Goal: Task Accomplishment & Management: Use online tool/utility

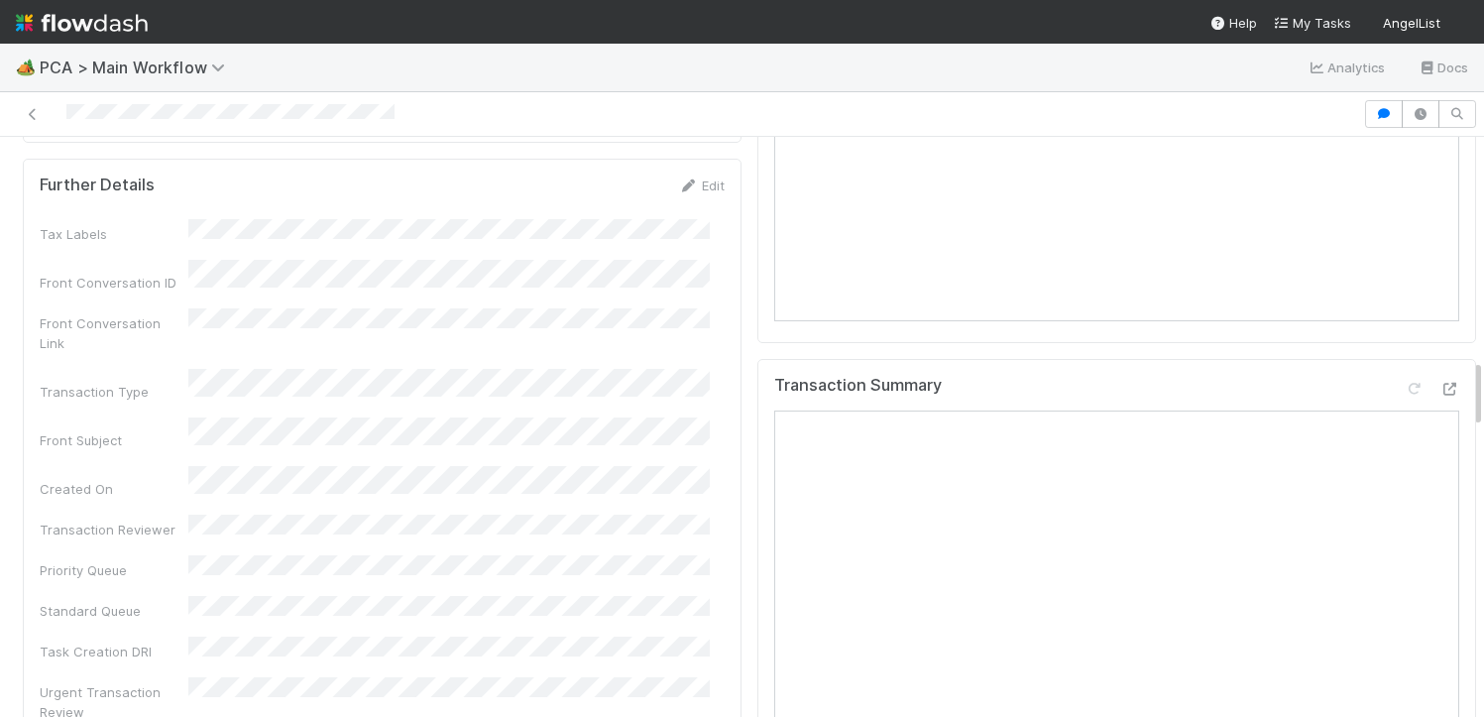
scroll to position [1860, 0]
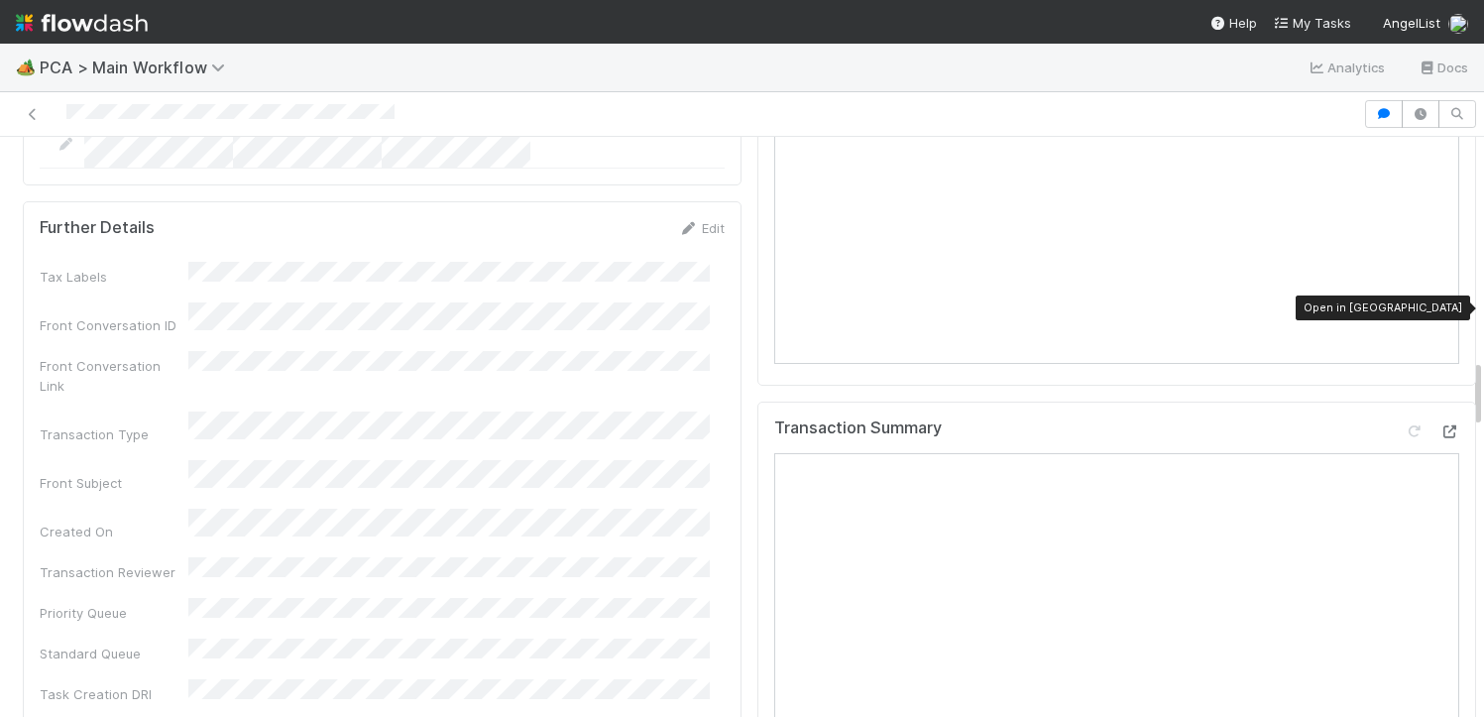
click at [1439, 425] on icon at bounding box center [1449, 431] width 20 height 13
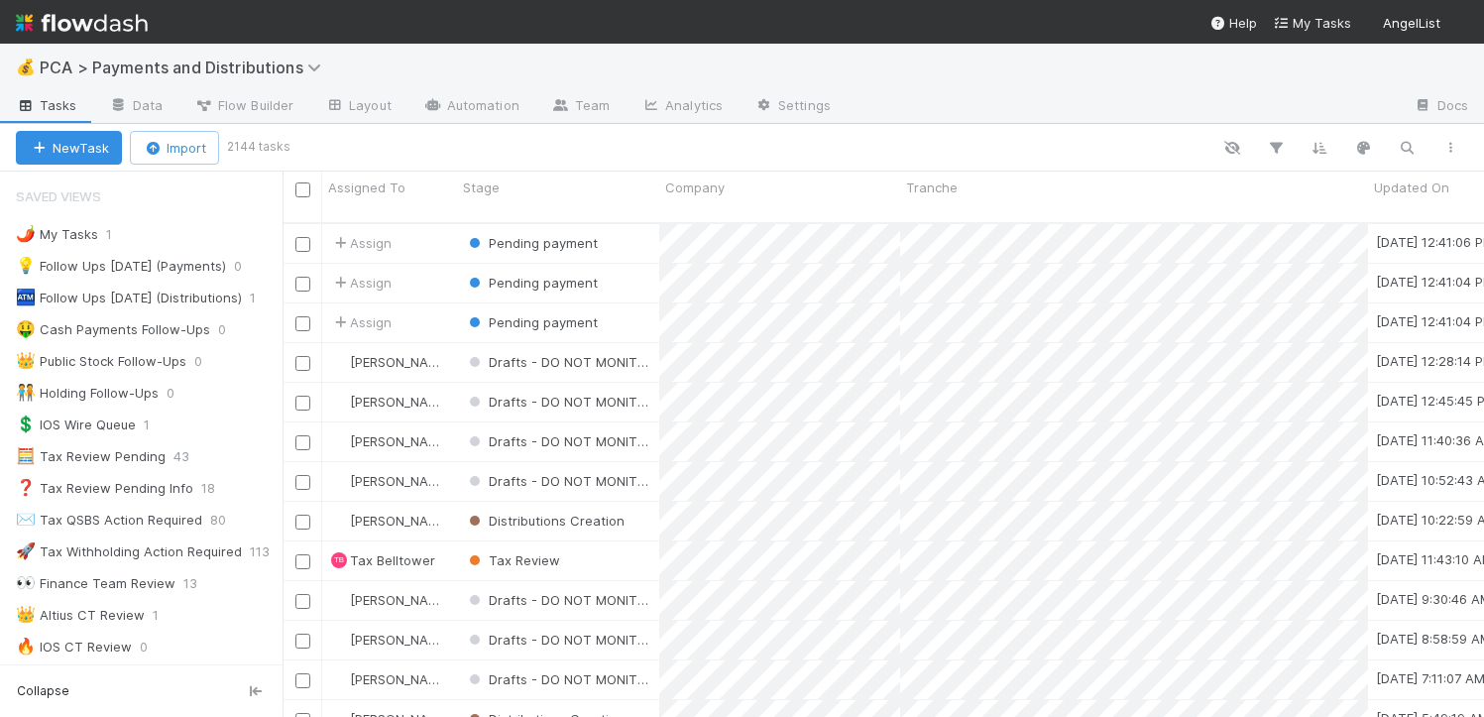
scroll to position [495, 1187]
click at [1405, 145] on icon "button" at bounding box center [1407, 148] width 20 height 18
type input "Firedrop I LP"
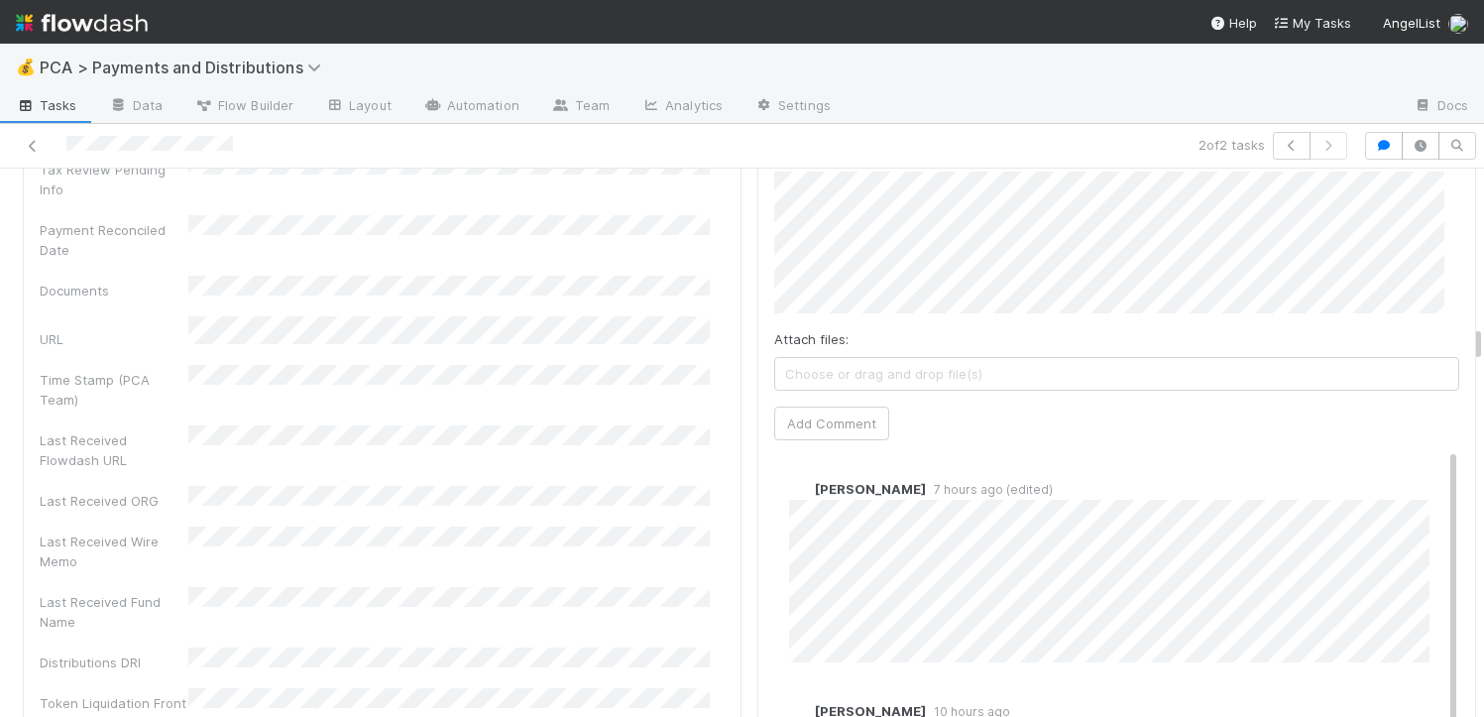
scroll to position [4085, 0]
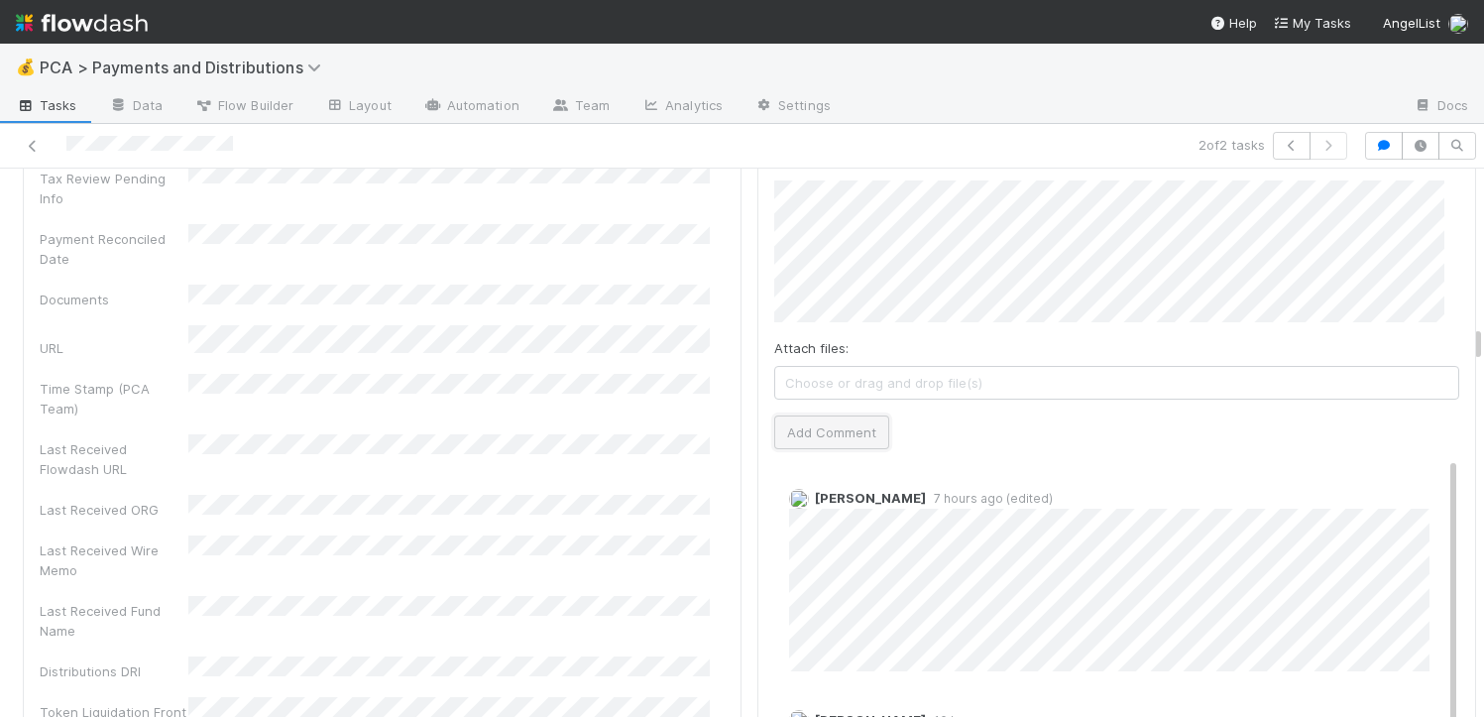
click at [839, 420] on button "Add Comment" at bounding box center [831, 432] width 115 height 34
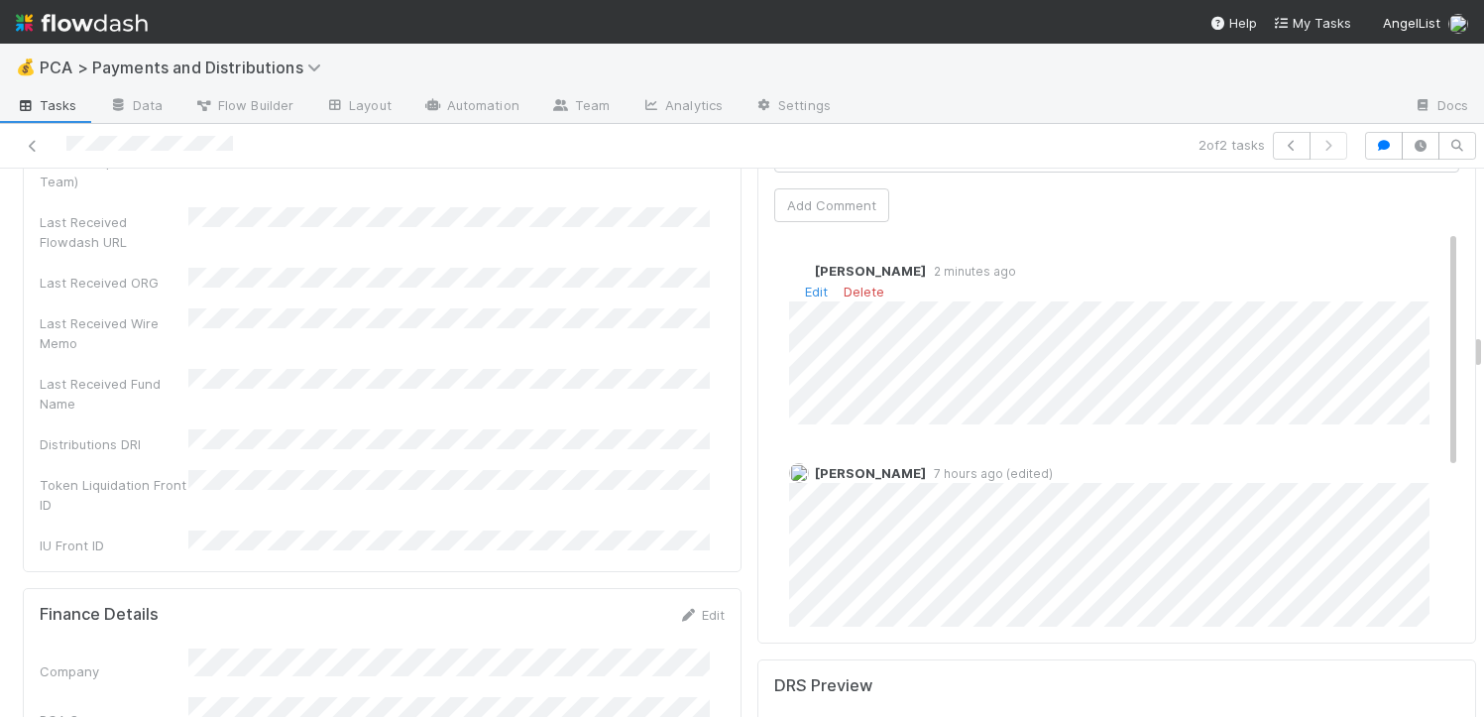
scroll to position [4213, 0]
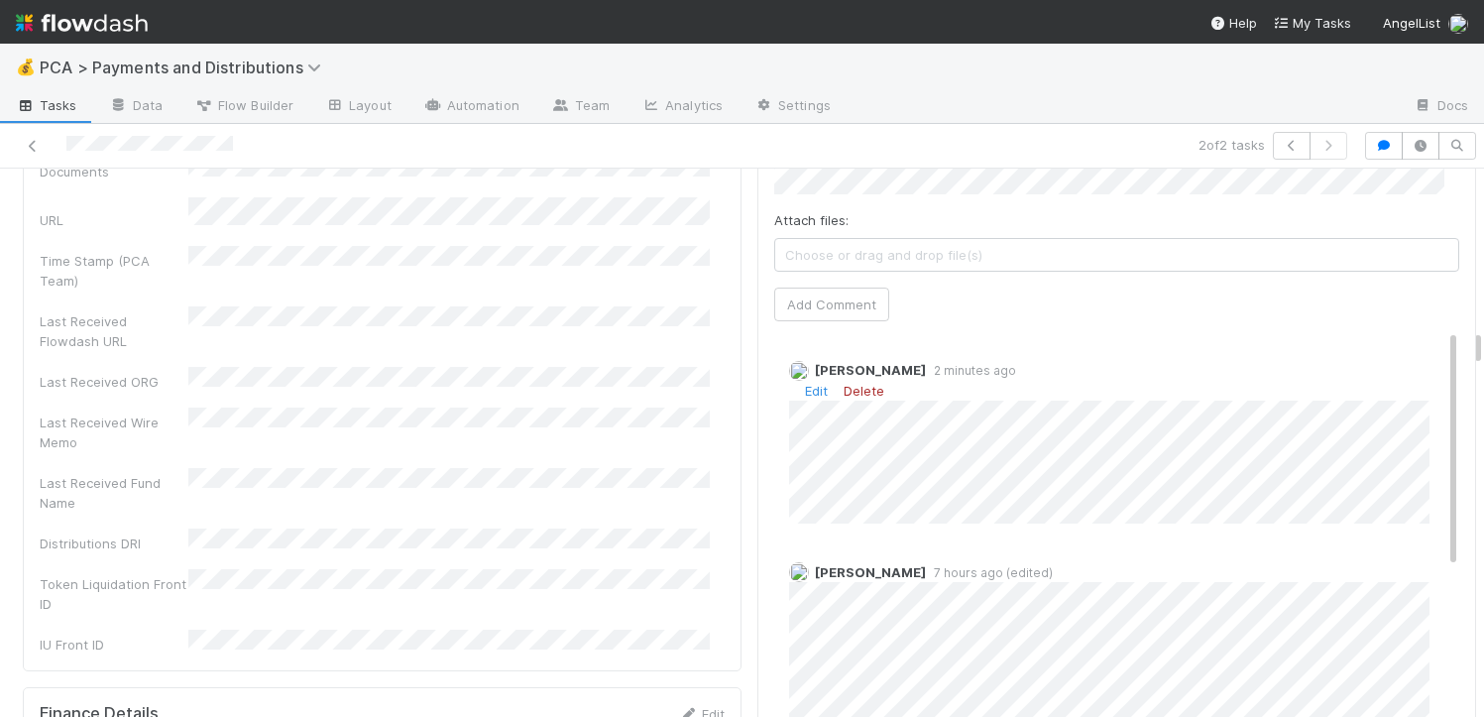
click at [846, 383] on link "Delete" at bounding box center [864, 391] width 41 height 16
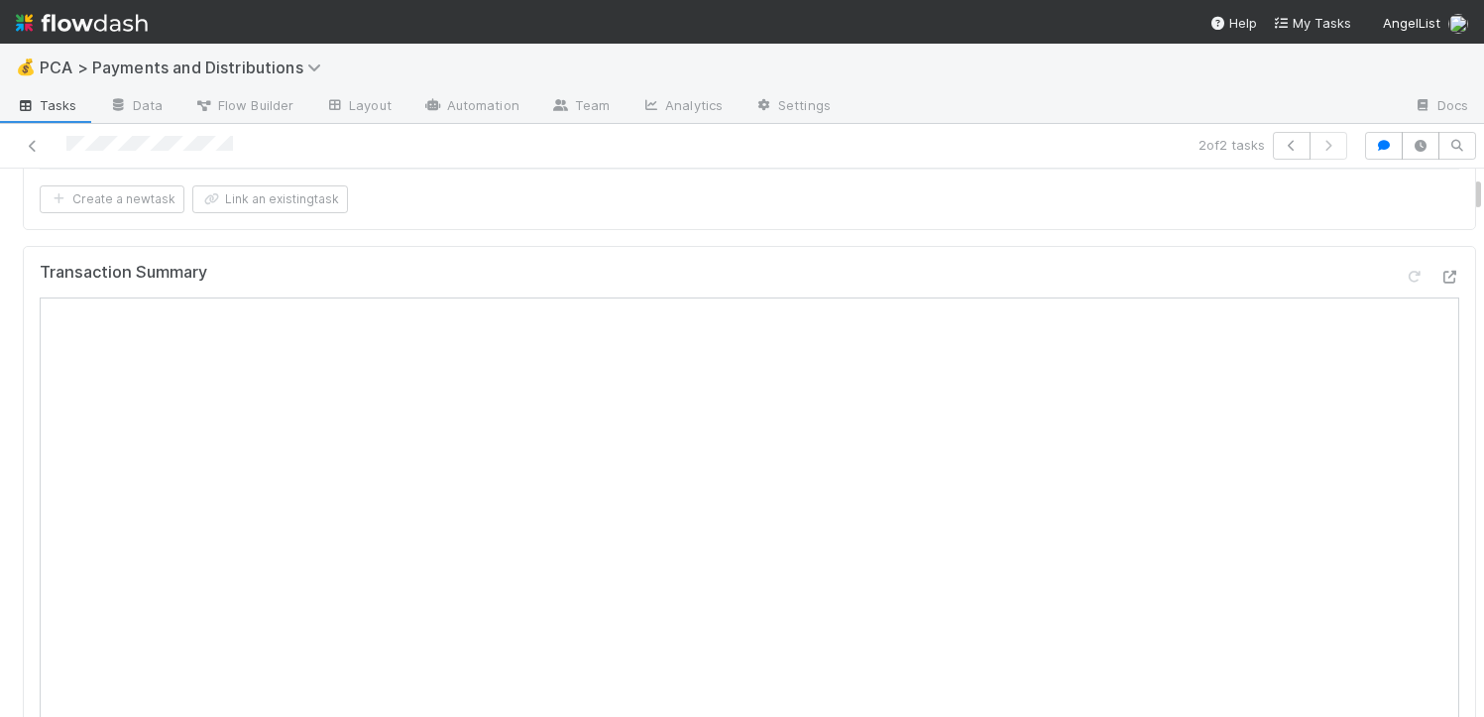
scroll to position [170, 0]
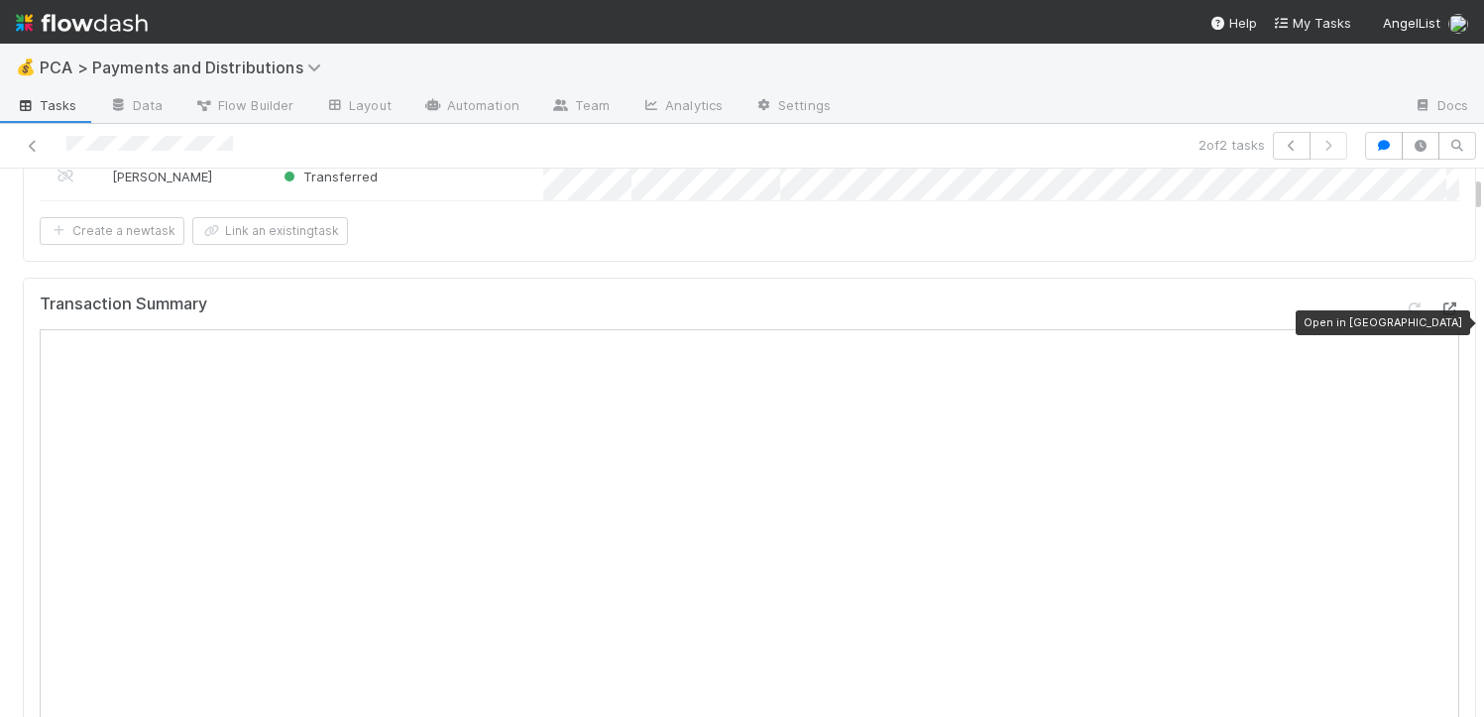
click at [1439, 315] on icon at bounding box center [1449, 308] width 20 height 13
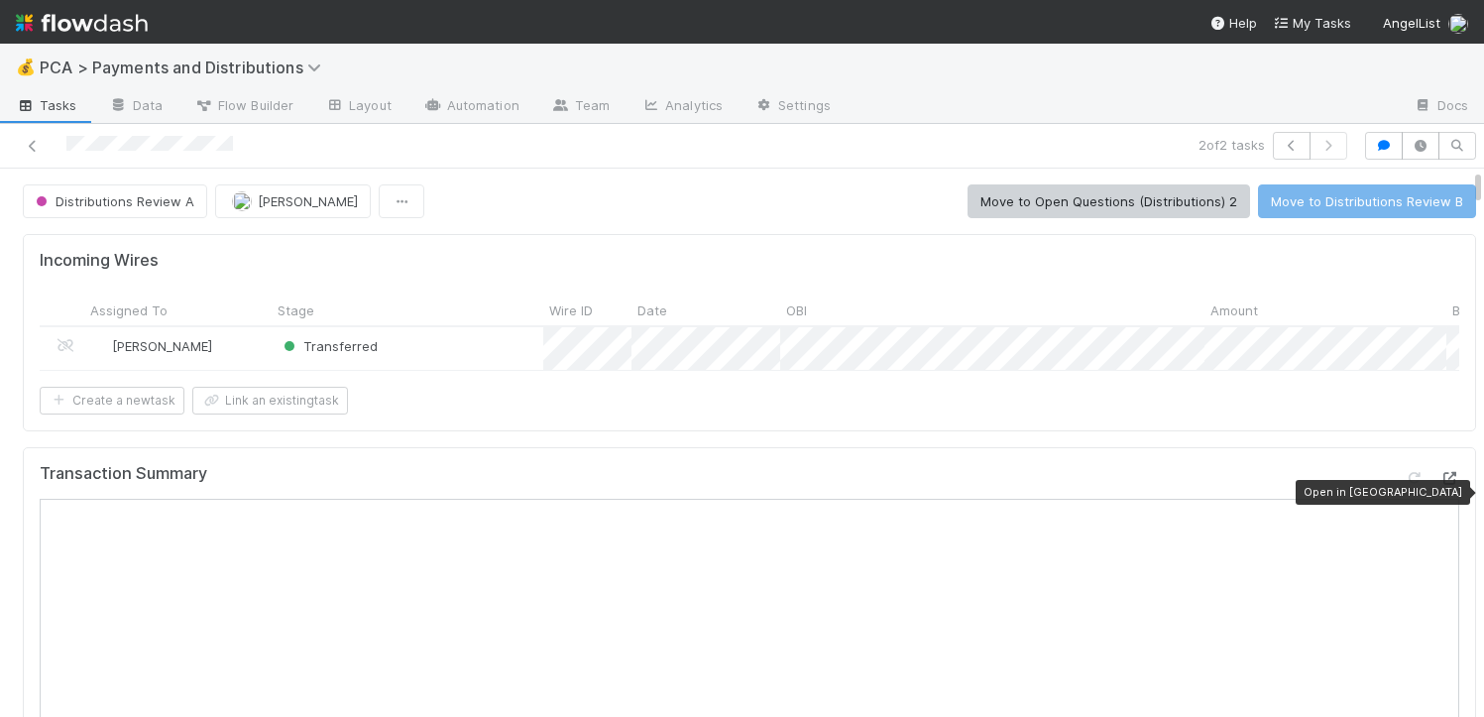
click at [1439, 485] on icon at bounding box center [1449, 478] width 20 height 13
click at [125, 208] on span "Distributions Review A" at bounding box center [113, 201] width 163 height 16
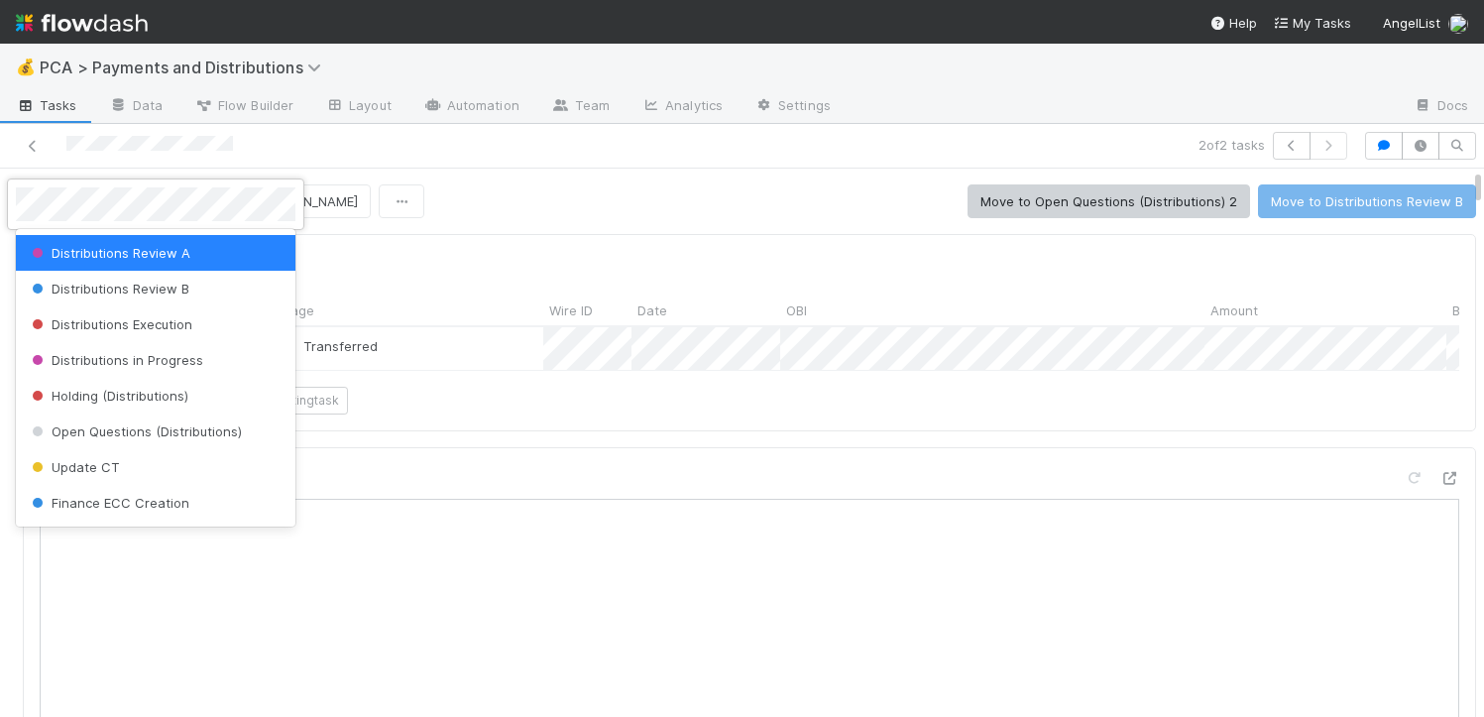
scroll to position [623, 0]
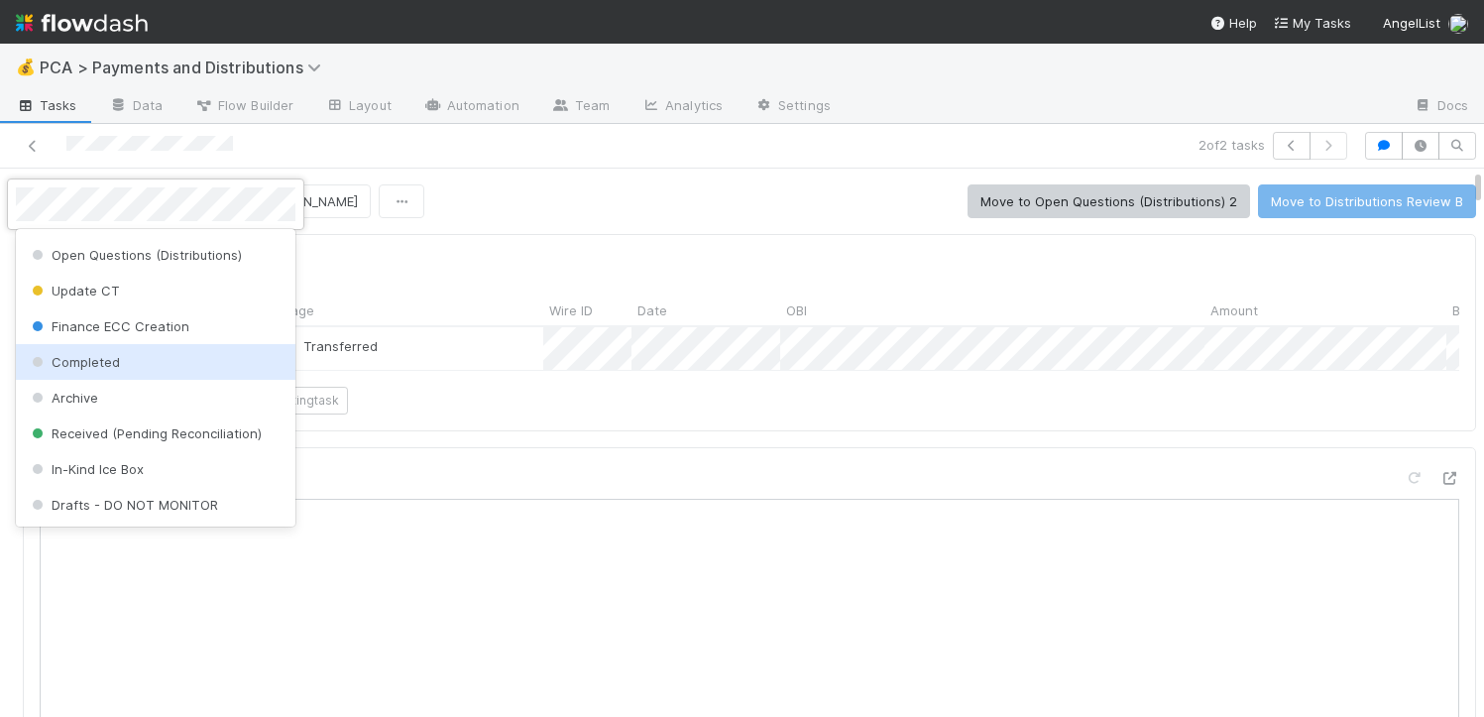
click at [111, 371] on div "Completed" at bounding box center [156, 362] width 280 height 36
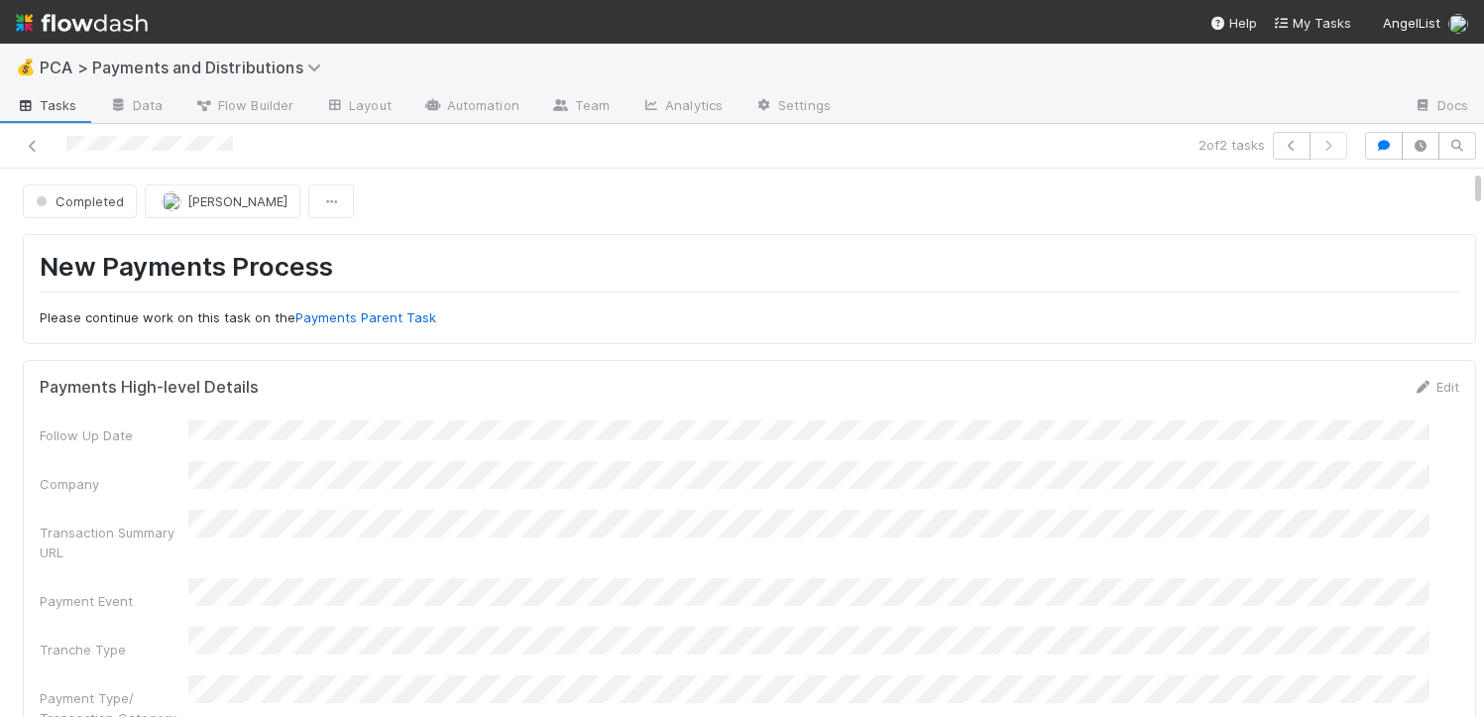
scroll to position [525, 0]
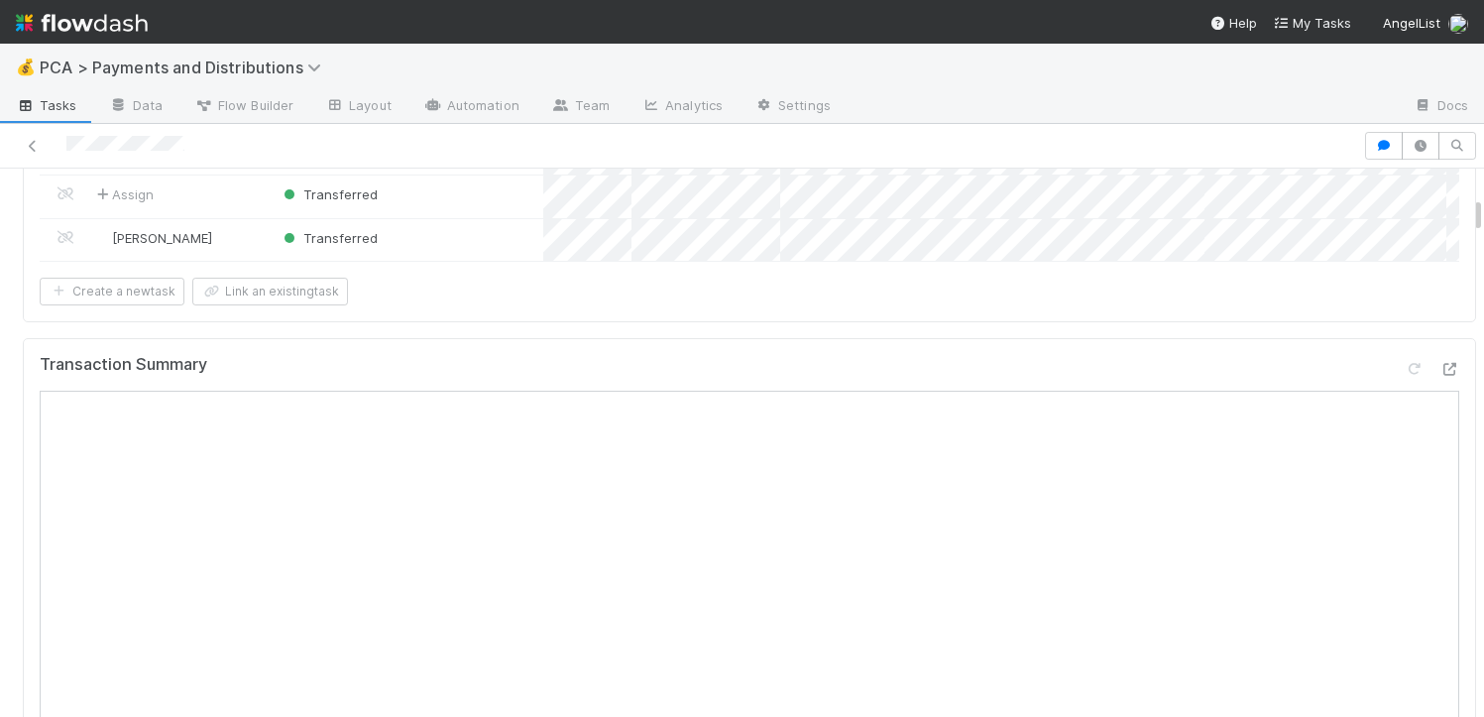
scroll to position [787, 0]
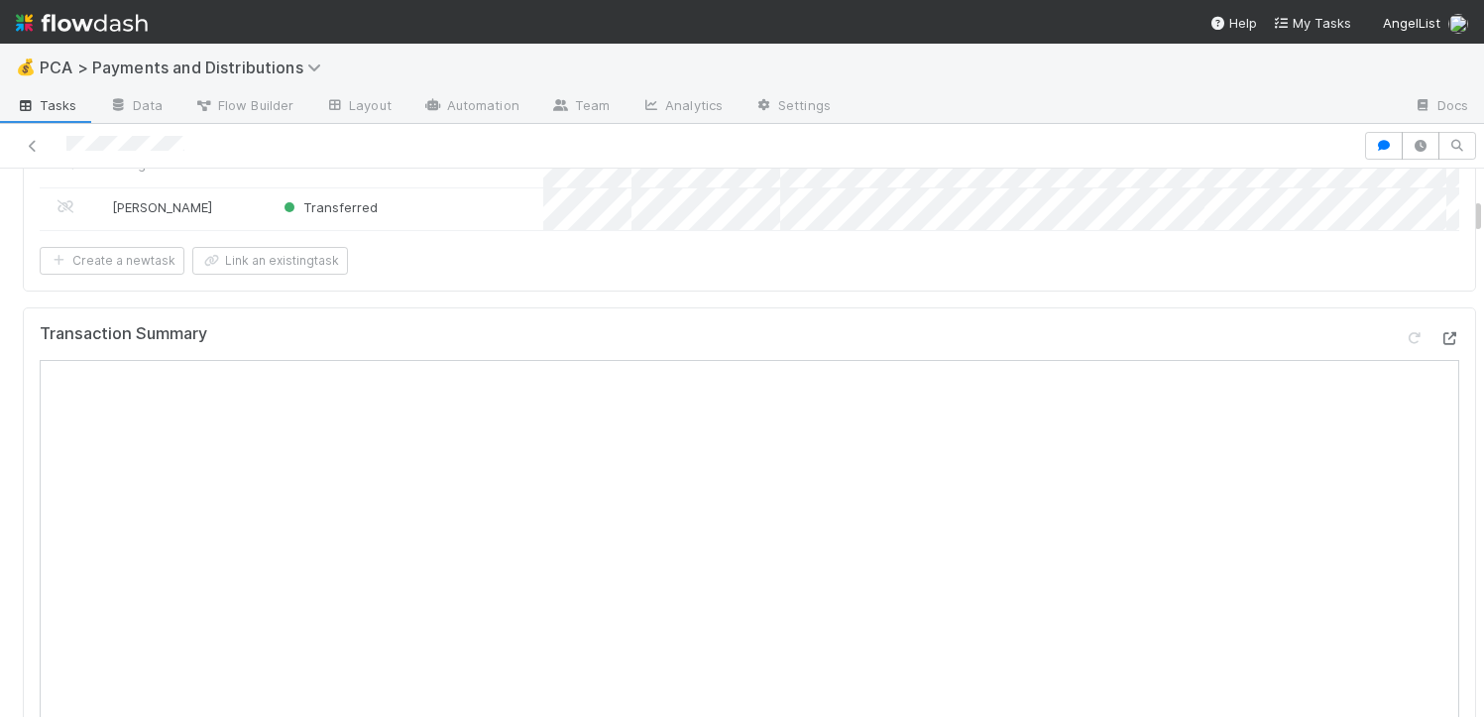
click at [1439, 332] on icon at bounding box center [1449, 338] width 20 height 13
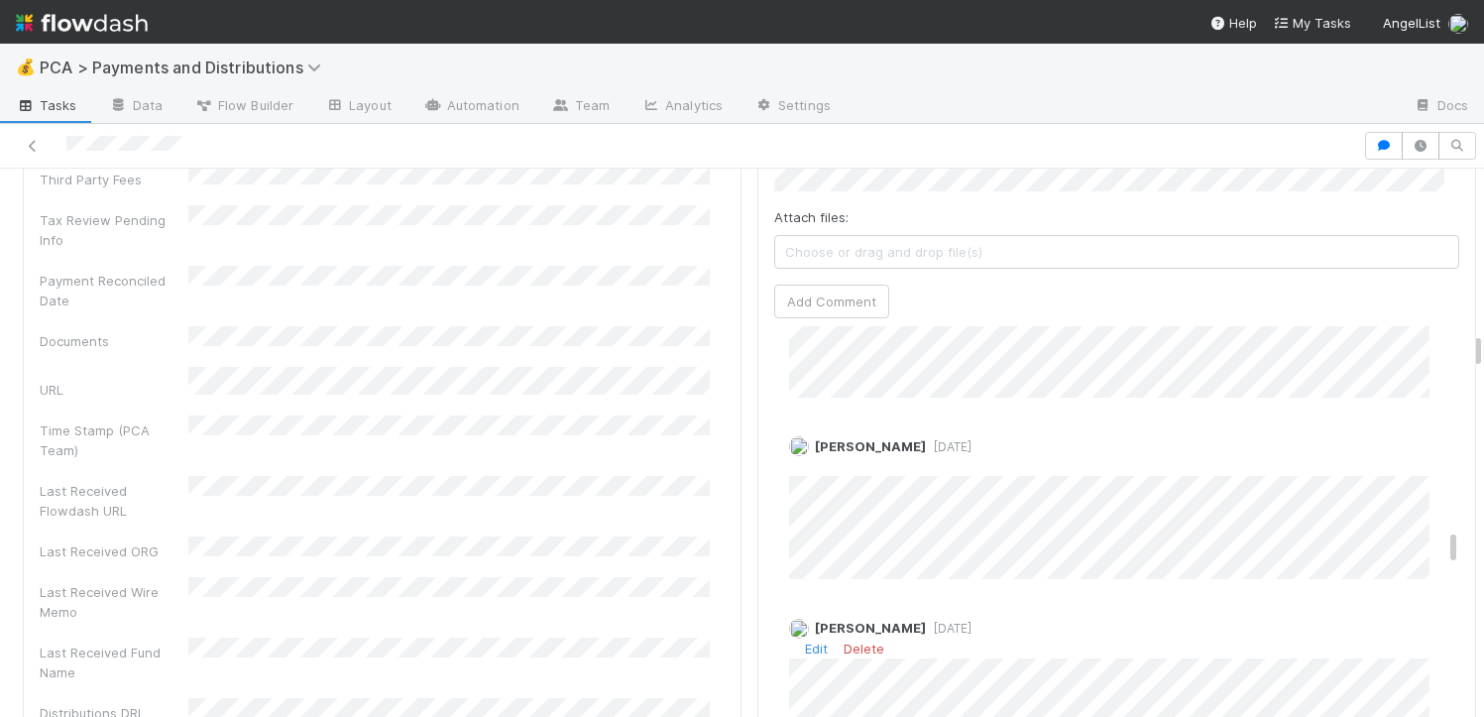
scroll to position [2929, 0]
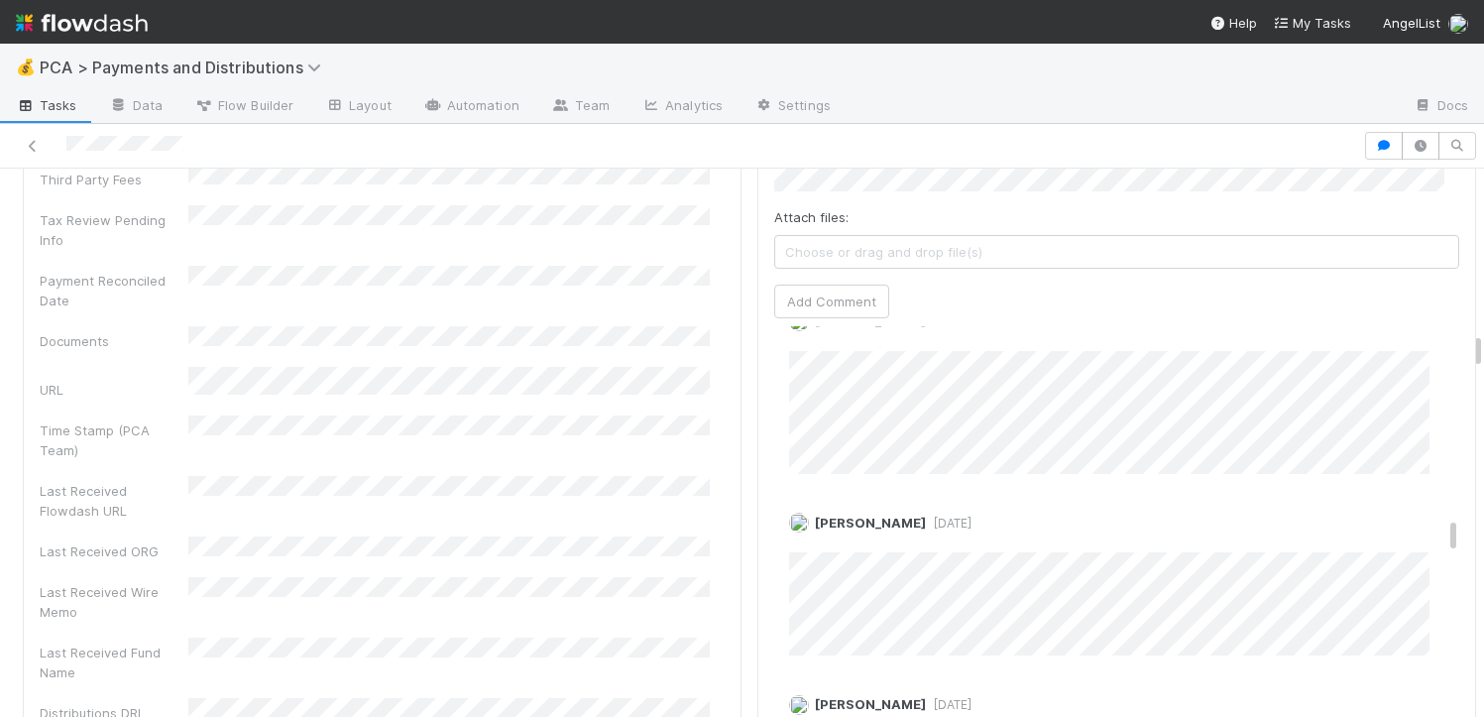
click at [531, 577] on div "Last Received Wire Memo" at bounding box center [382, 599] width 685 height 45
